Goal: Find specific page/section: Find specific page/section

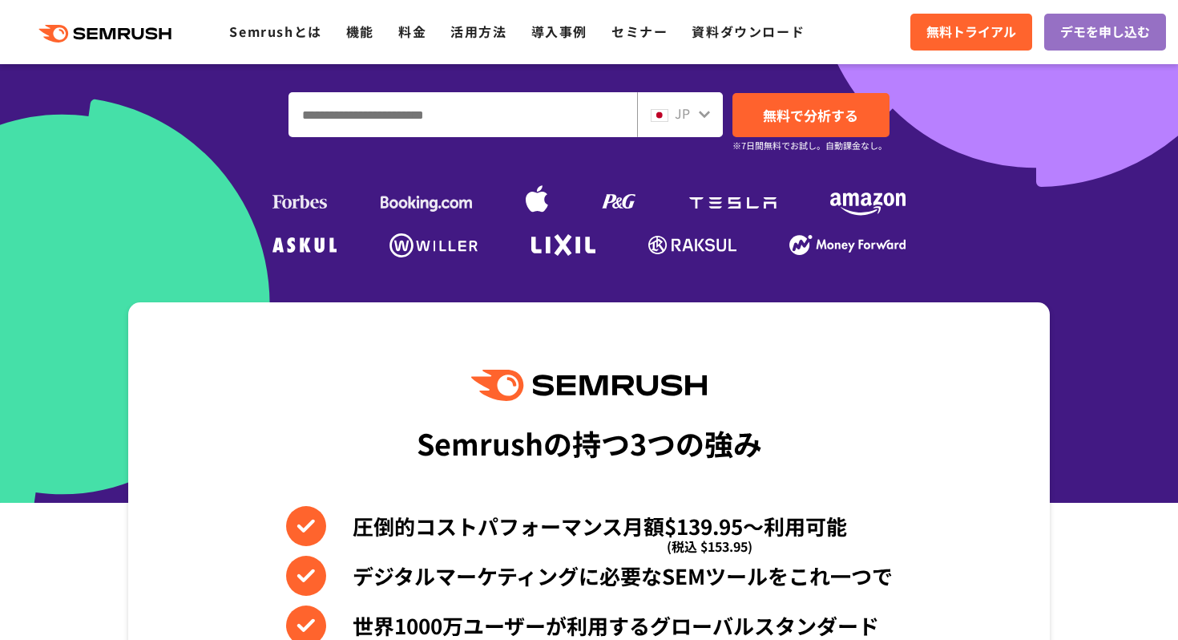
scroll to position [389, 0]
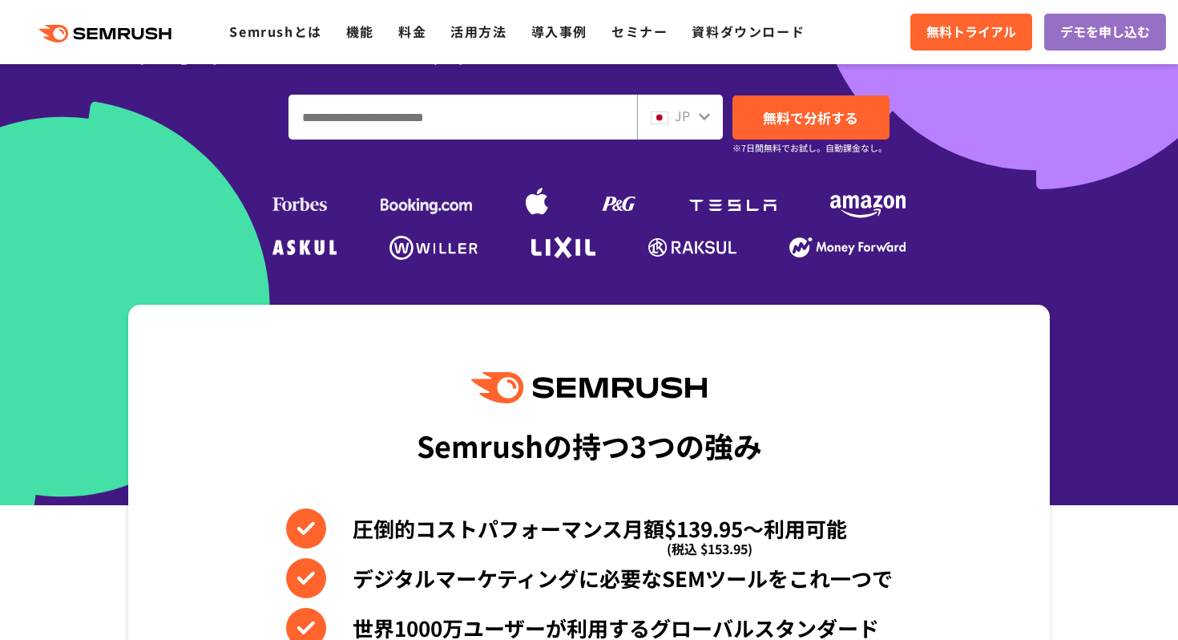
click at [673, 114] on div "JP" at bounding box center [676, 116] width 51 height 21
click at [700, 116] on icon at bounding box center [704, 116] width 13 height 13
click at [714, 110] on div "JP" at bounding box center [680, 117] width 86 height 45
click at [700, 119] on icon at bounding box center [704, 116] width 13 height 13
click at [702, 117] on icon at bounding box center [704, 116] width 11 height 7
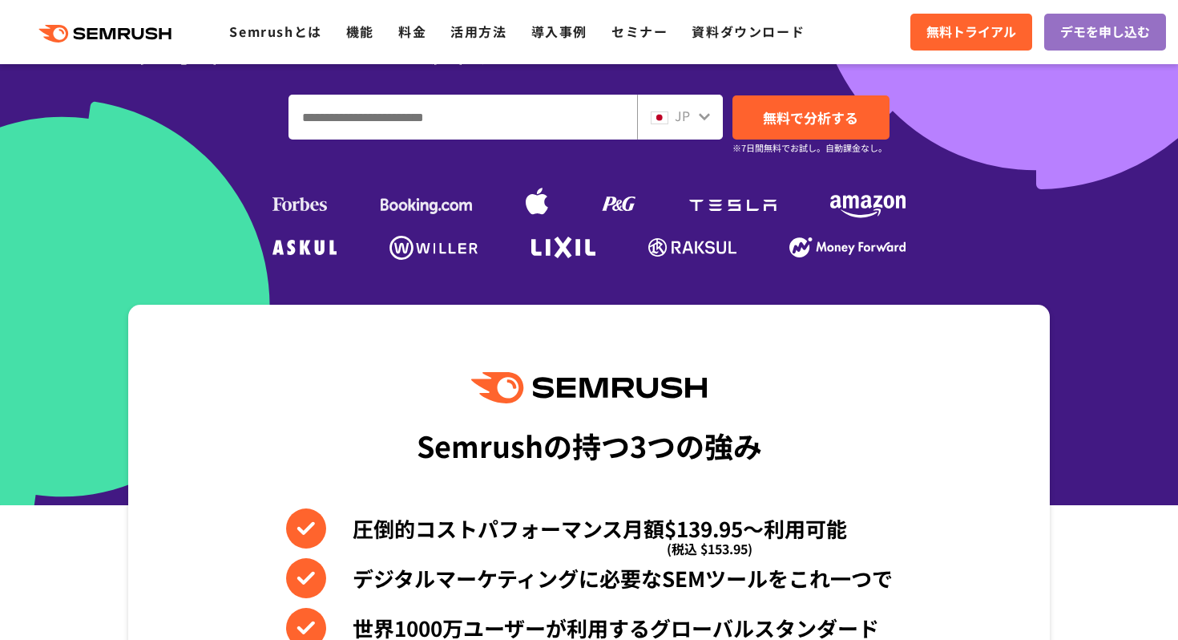
click at [702, 117] on icon at bounding box center [704, 116] width 11 height 7
click at [639, 119] on div "JP" at bounding box center [680, 117] width 86 height 45
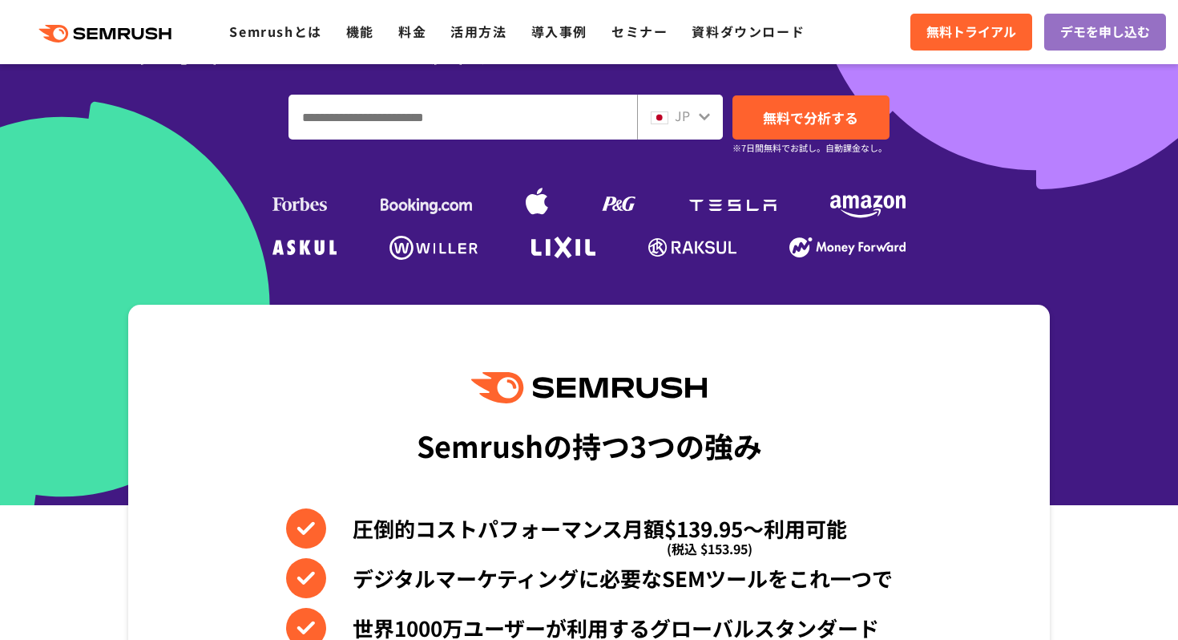
click at [664, 116] on img at bounding box center [660, 117] width 18 height 13
click at [596, 116] on input "ドメイン、キーワードまたはURLを入力してください" at bounding box center [462, 116] width 347 height 43
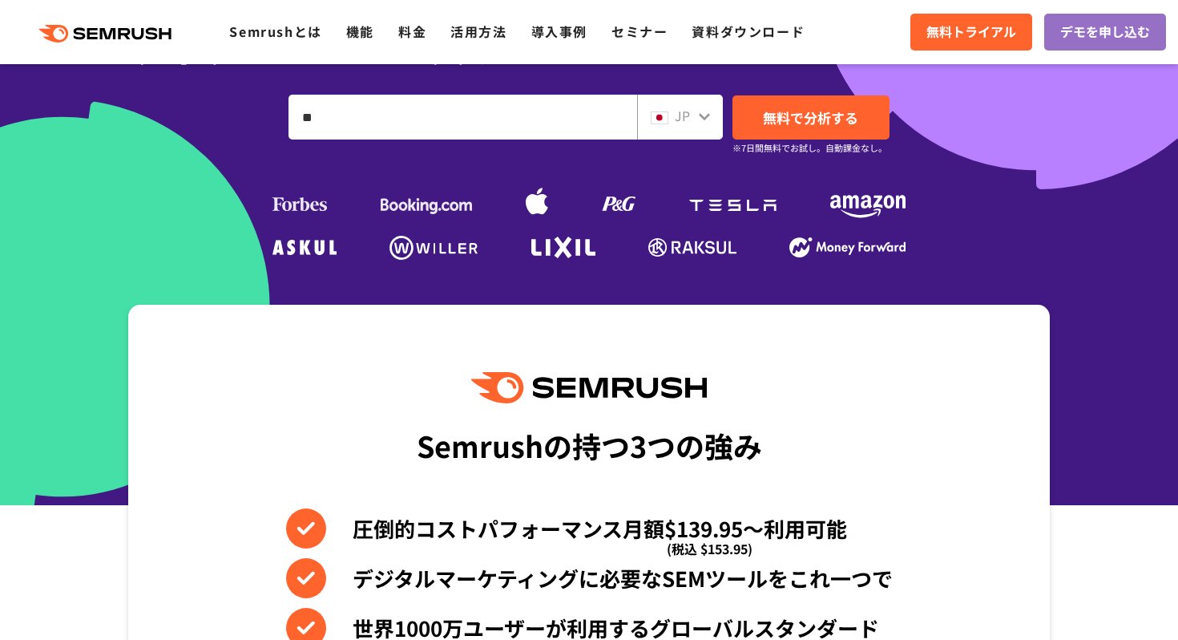
type input "**"
click at [569, 103] on input "**" at bounding box center [462, 116] width 347 height 43
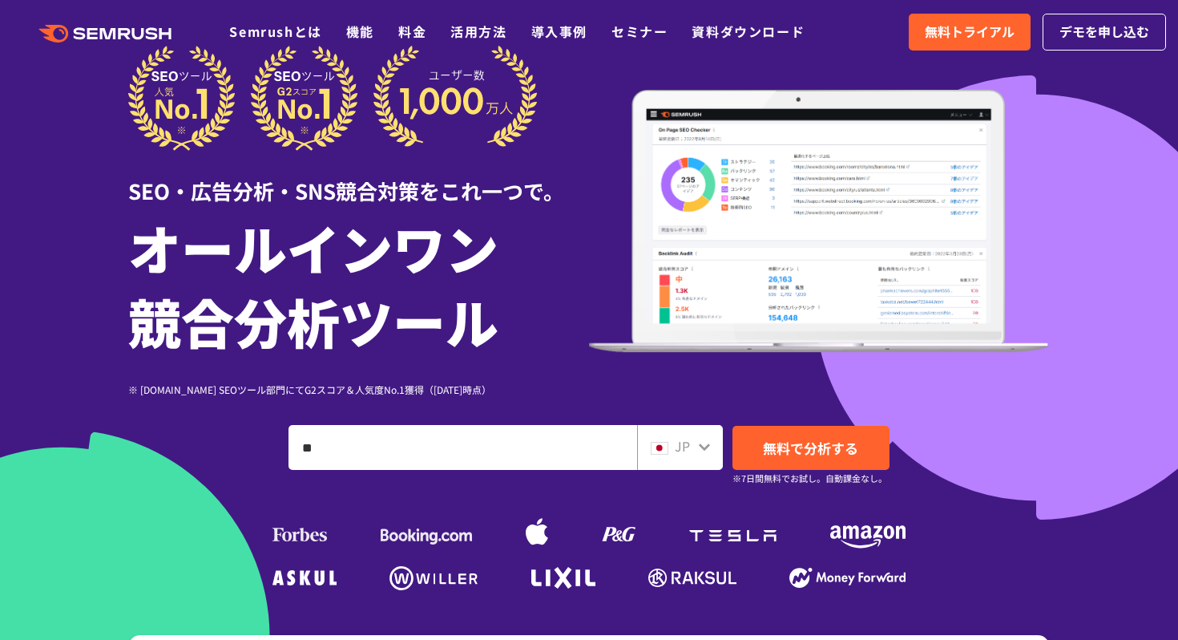
scroll to position [0, 0]
